Goal: Find specific page/section: Find specific page/section

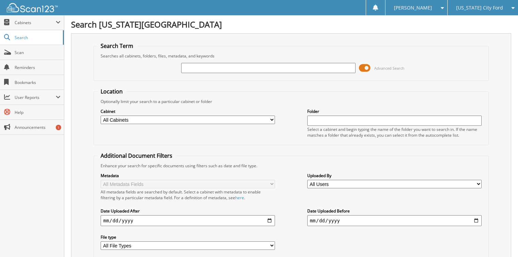
click at [206, 67] on input "text" at bounding box center [268, 68] width 175 height 10
type input "[PERSON_NAME]"
click at [33, 57] on link "Scan" at bounding box center [32, 52] width 64 height 15
